Goal: Information Seeking & Learning: Learn about a topic

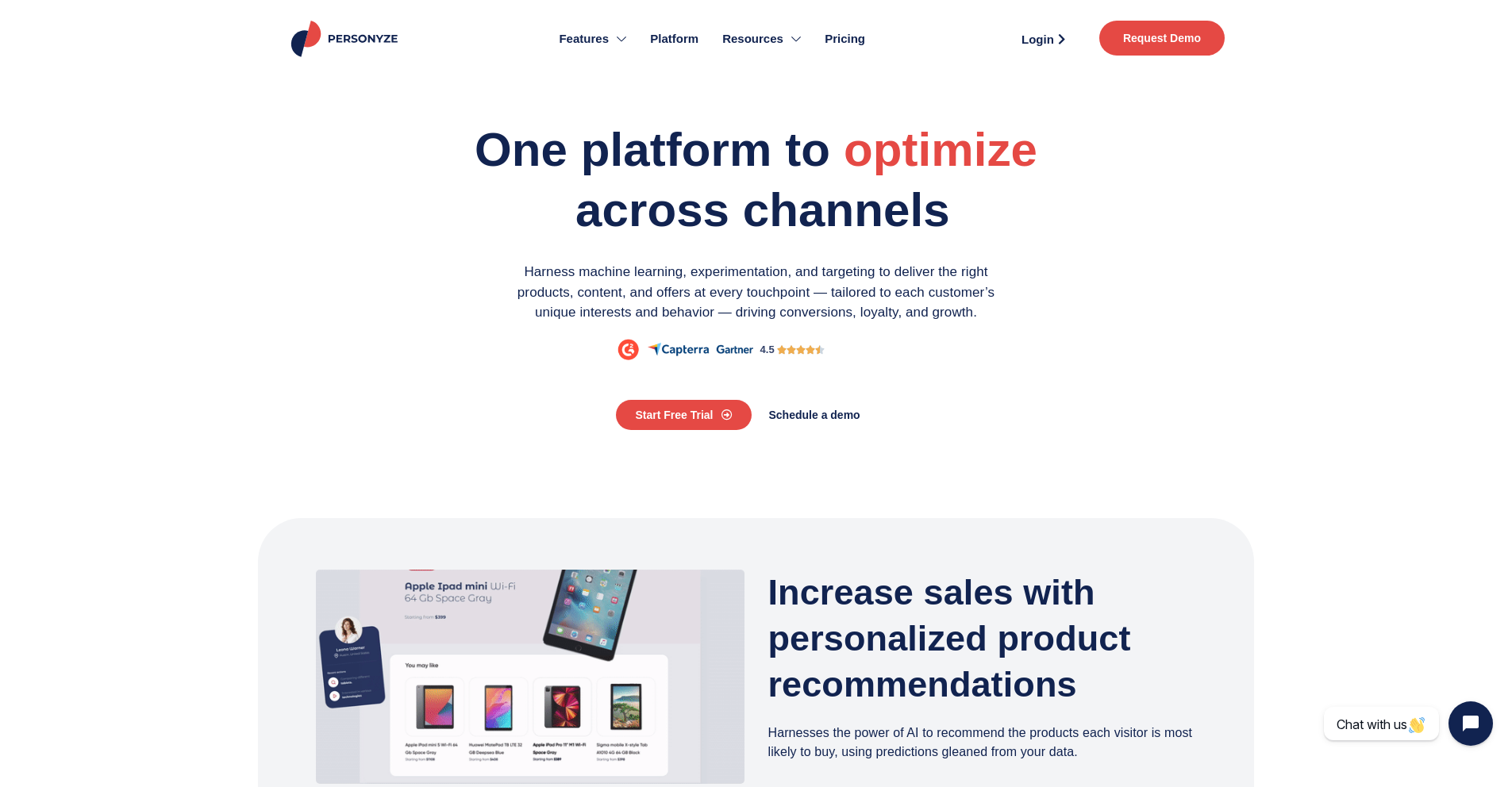
click at [852, 33] on span "Pricing" at bounding box center [845, 39] width 41 height 18
